Goal: Find contact information: Find contact information

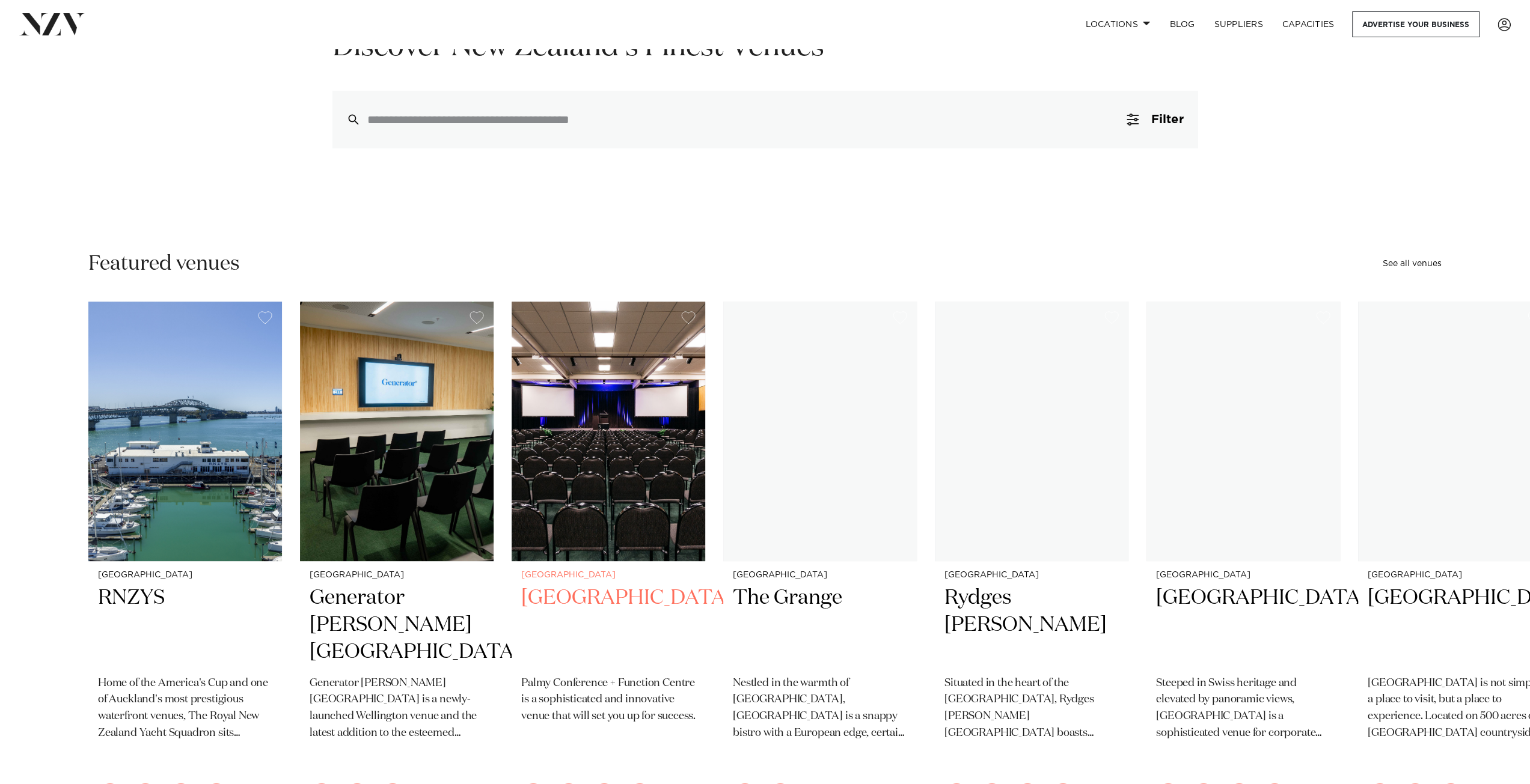
scroll to position [240, 0]
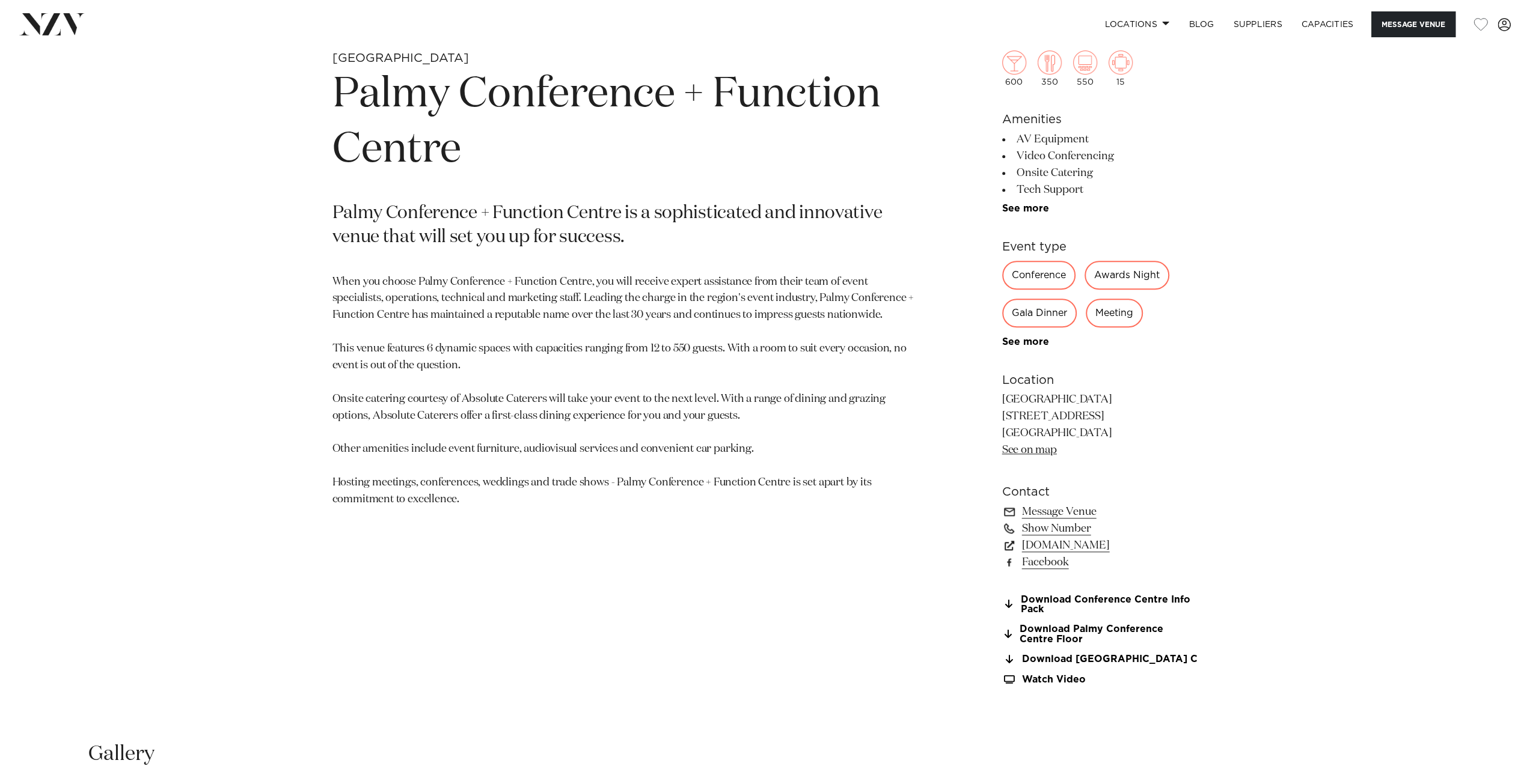
scroll to position [781, 0]
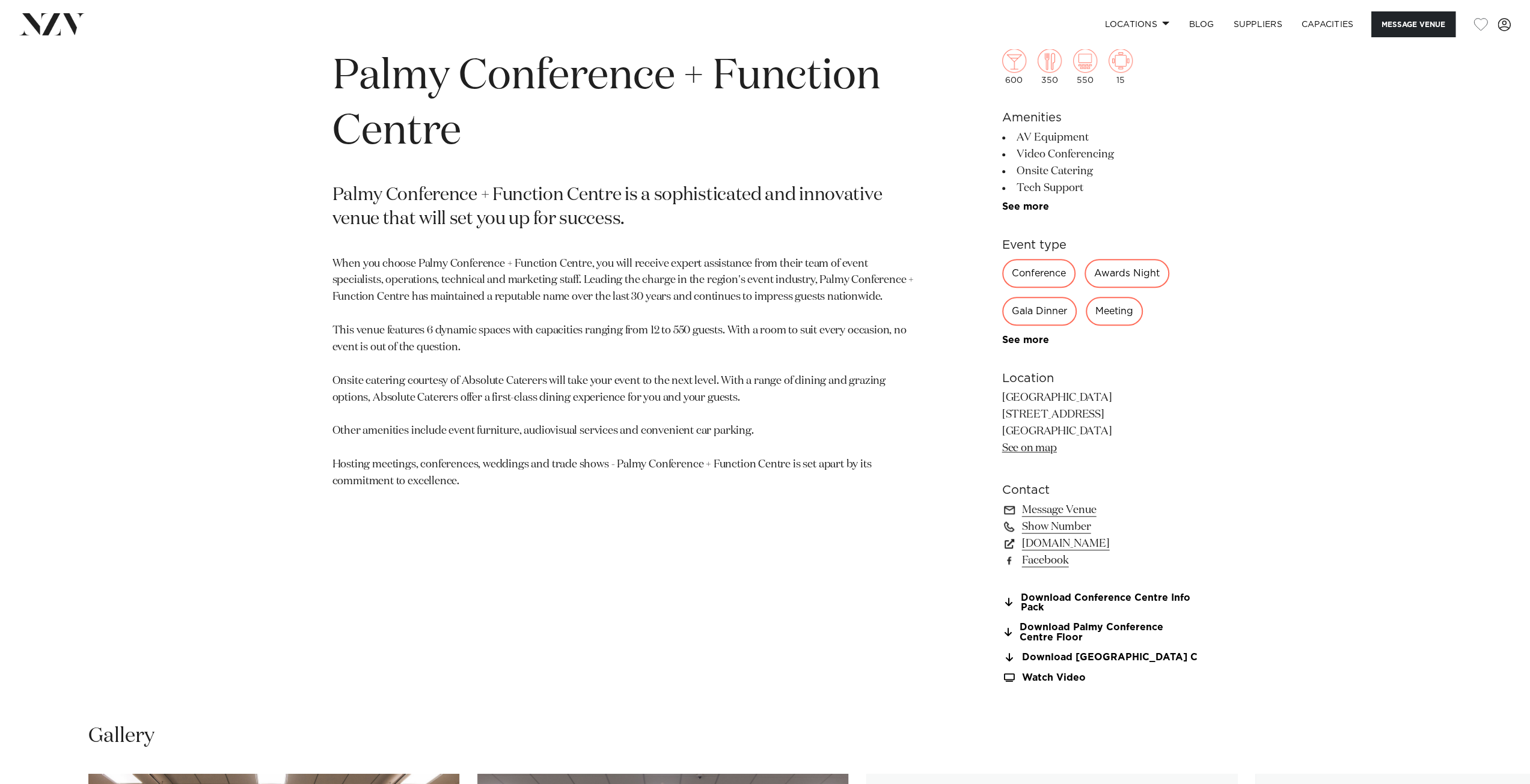
drag, startPoint x: 242, startPoint y: 283, endPoint x: 879, endPoint y: 539, distance: 686.5
click at [879, 541] on section "Palmerston North Palmy Conference + Function Centre Palmy Conference + Function…" at bounding box center [625, 368] width 584 height 673
click at [1044, 506] on link "Message Venue" at bounding box center [1100, 510] width 196 height 17
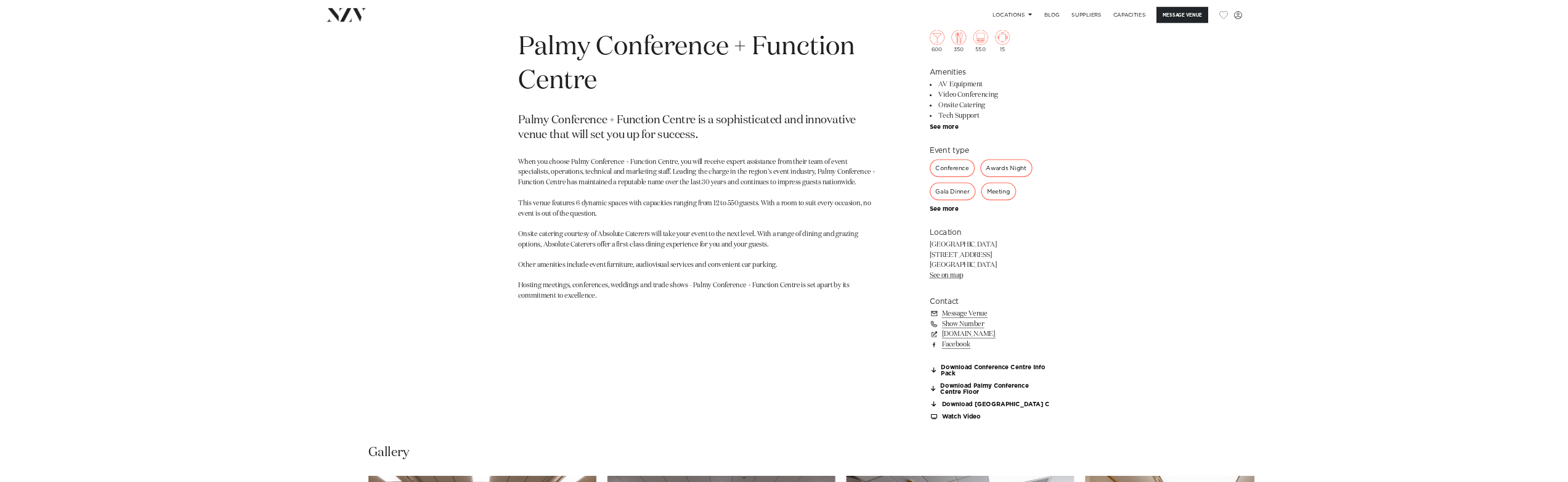
scroll to position [806, 0]
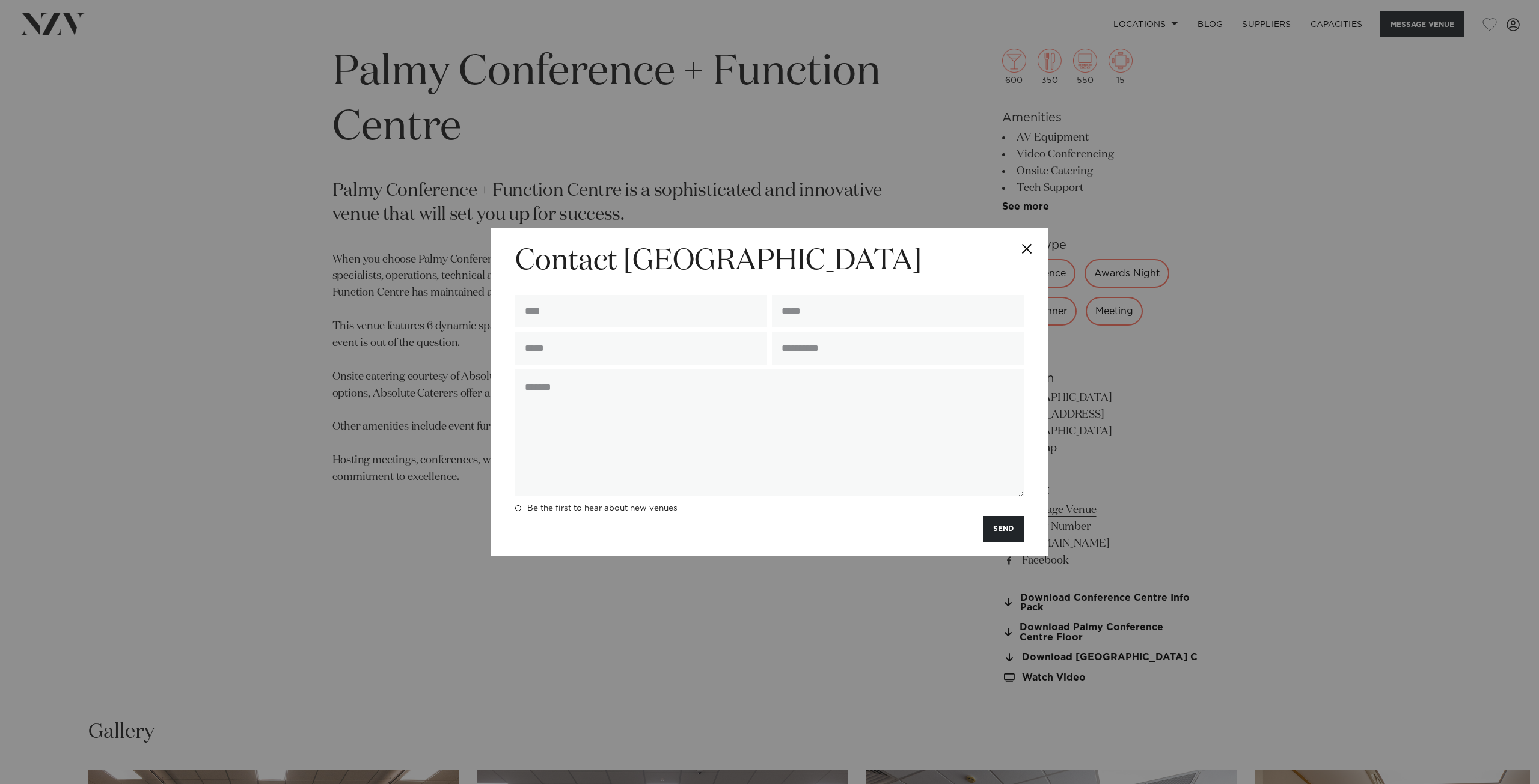
drag, startPoint x: 273, startPoint y: 587, endPoint x: 262, endPoint y: 569, distance: 21.1
click at [273, 587] on div "**********" at bounding box center [770, 392] width 1539 height 784
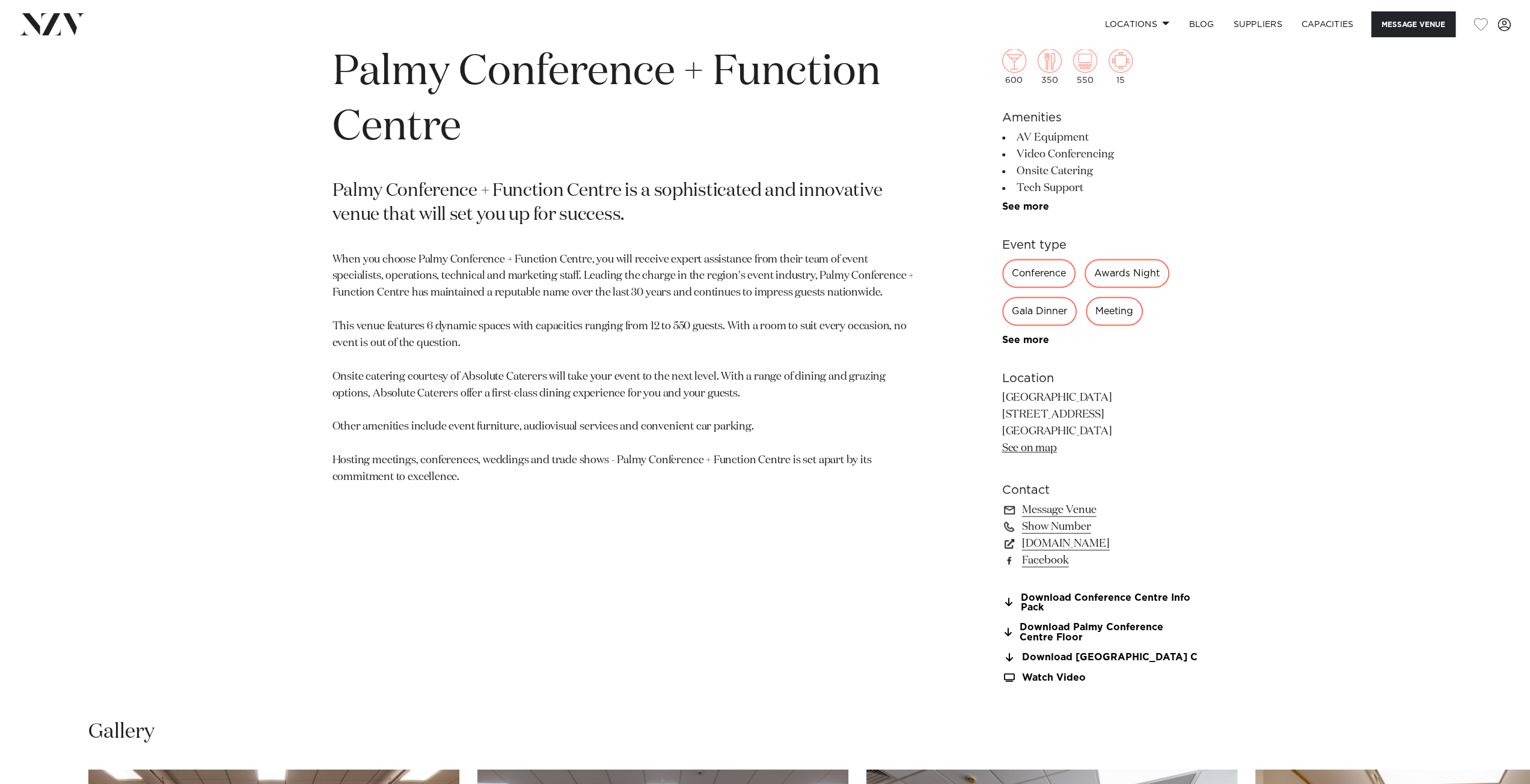
click at [944, 411] on div "Palmerston North Palmy Conference + Function Centre Palmy Conference + Function…" at bounding box center [766, 364] width 1023 height 673
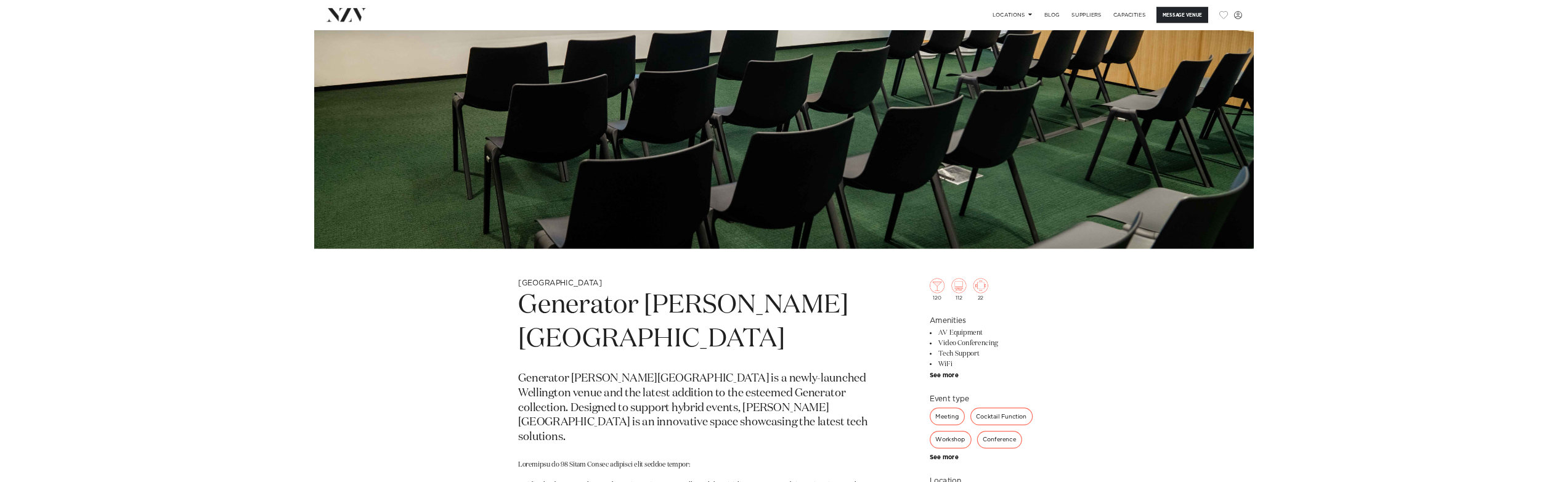
scroll to position [802, 0]
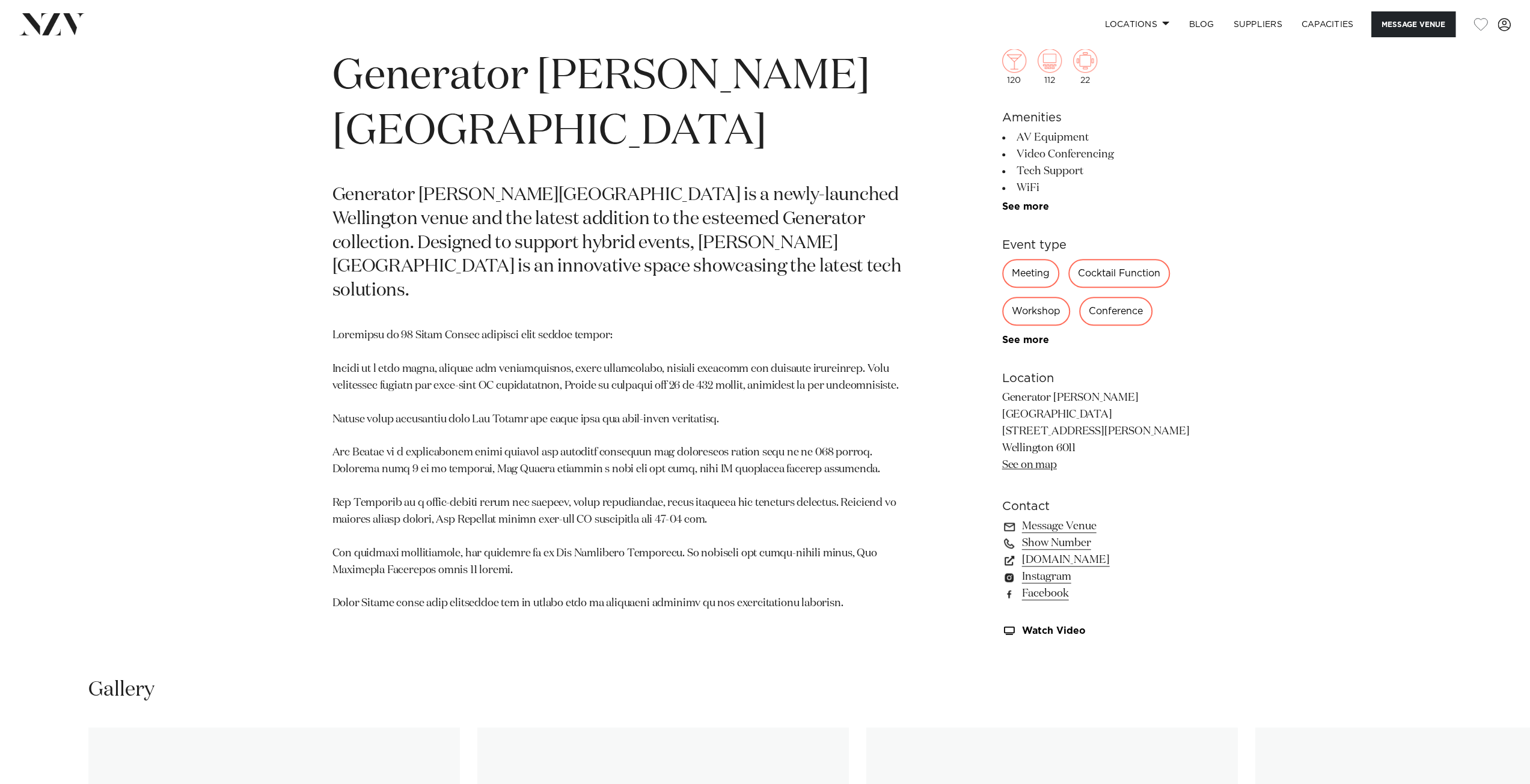
click at [232, 297] on div "Wellington Generator Bowen Campus Generator Bowen Campus is a newly-launched We…" at bounding box center [765, 345] width 1530 height 626
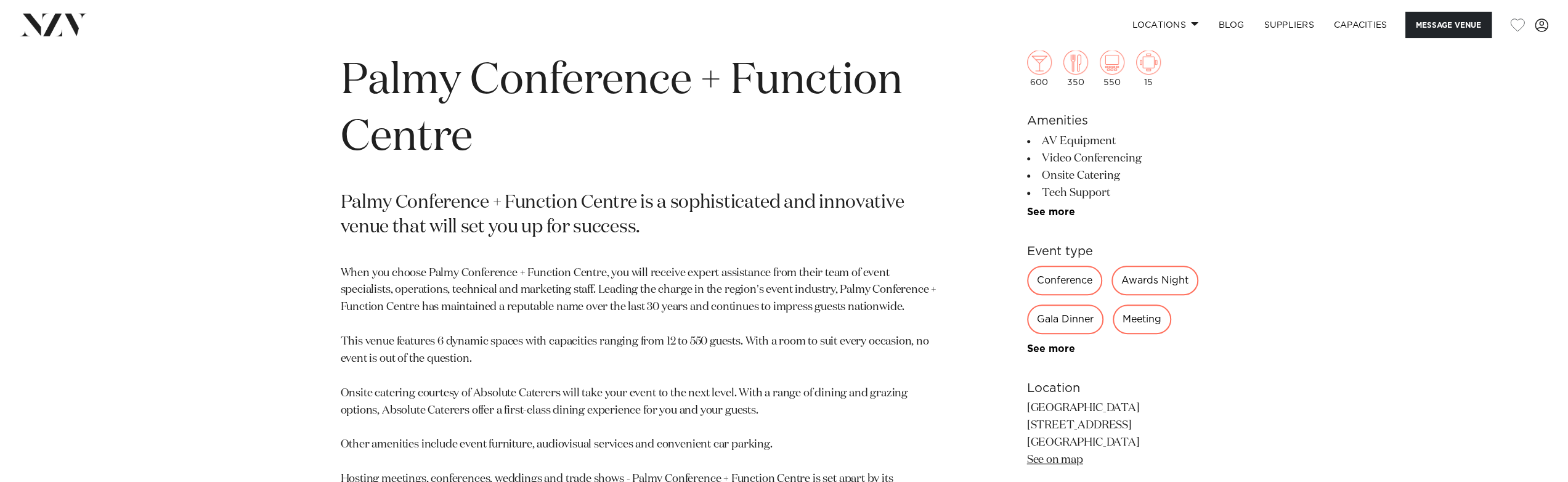
scroll to position [799, 0]
click at [307, 393] on div "Palmerston North Palmy Conference + Function Centre Palmy Conference + Function…" at bounding box center [785, 381] width 1049 height 690
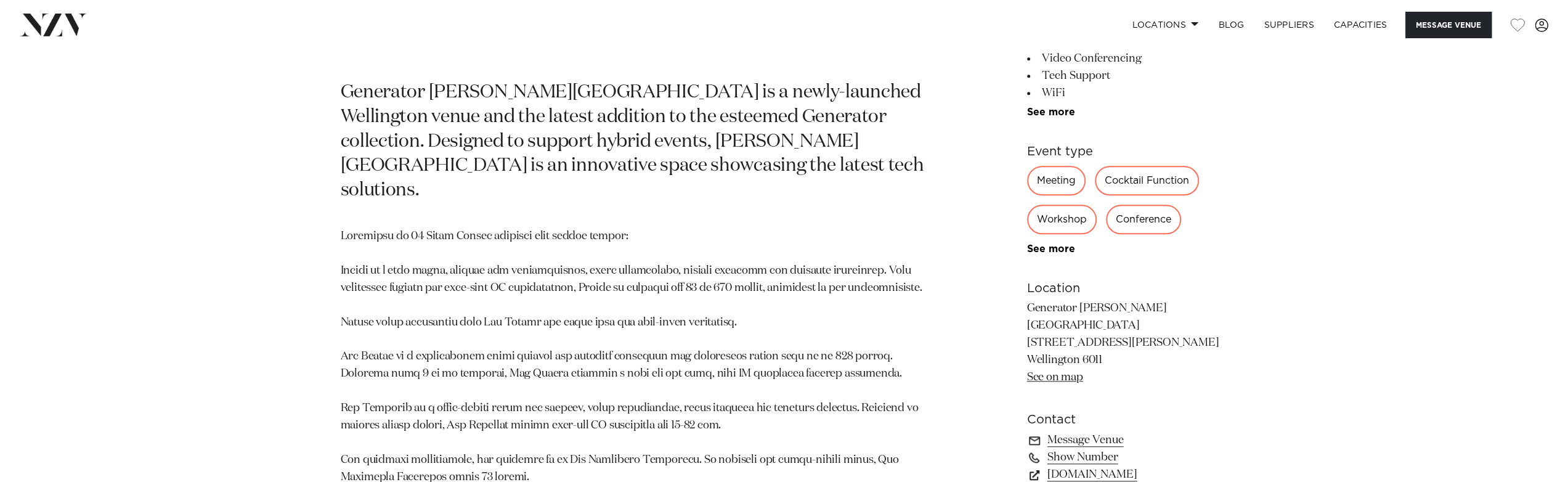
scroll to position [987, 0]
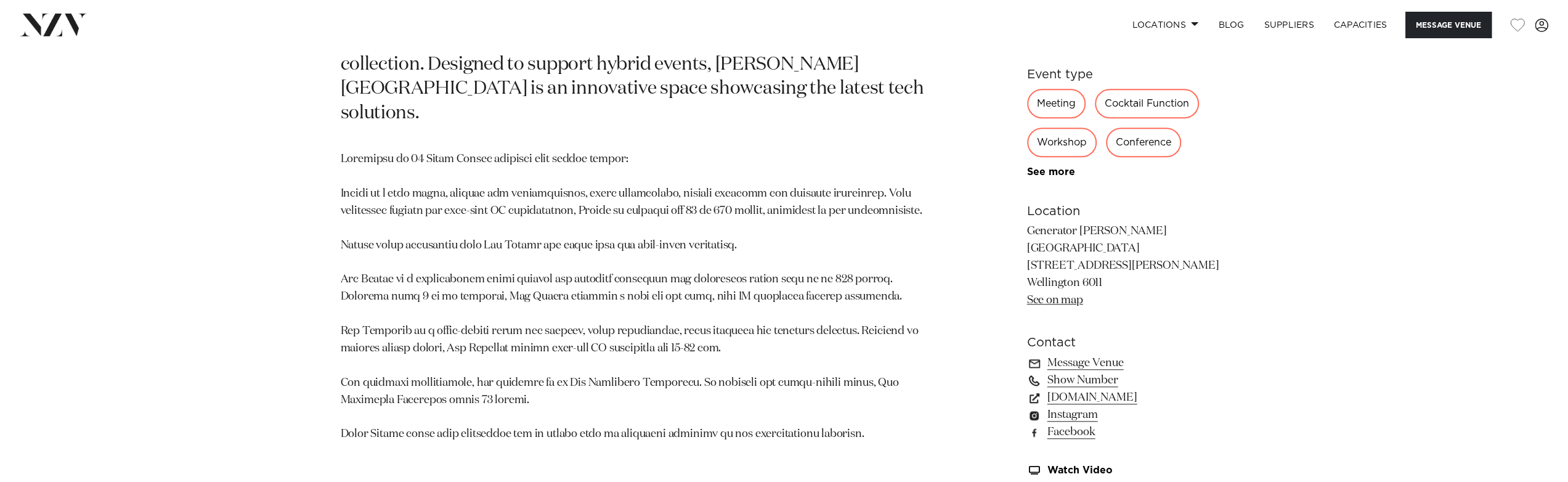
click at [1085, 372] on link "Show Number" at bounding box center [1128, 380] width 201 height 18
